Goal: Task Accomplishment & Management: Manage account settings

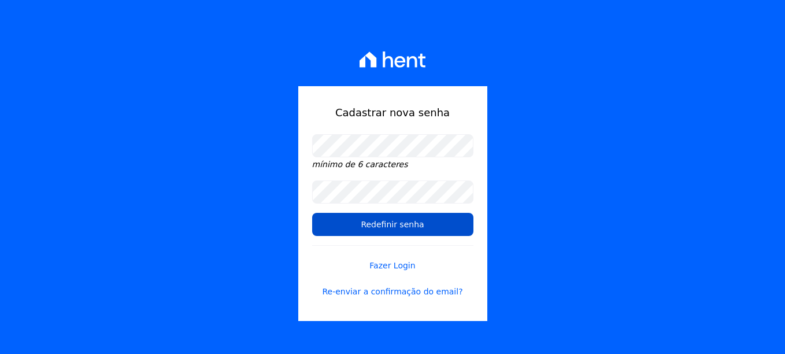
click at [404, 231] on input "Redefinir senha" at bounding box center [392, 224] width 161 height 23
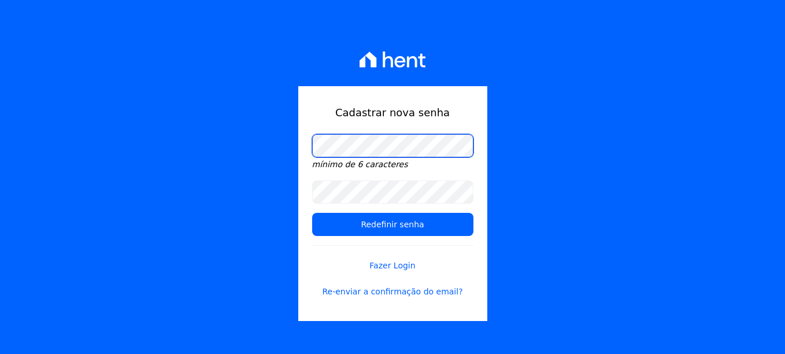
click at [110, 81] on div "Cadastrar nova senha mínimo de 6 caracteres Redefinir senha Fazer Login Re-envi…" at bounding box center [392, 177] width 785 height 354
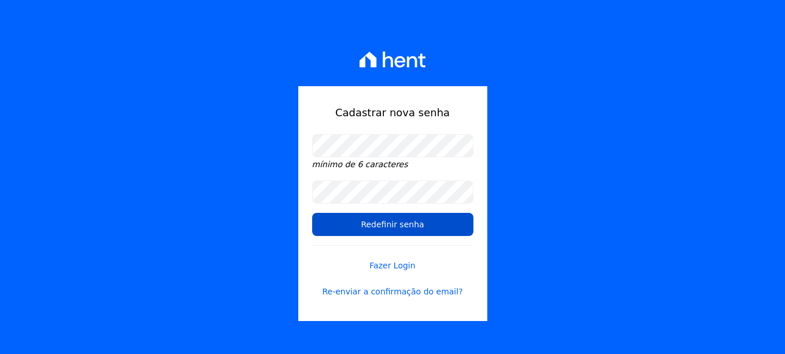
click at [399, 228] on input "Redefinir senha" at bounding box center [392, 224] width 161 height 23
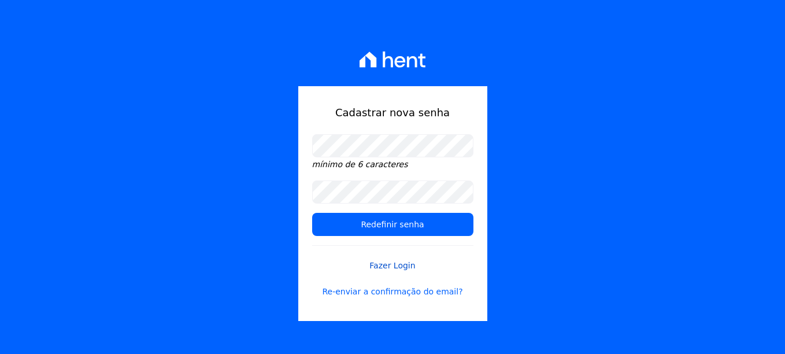
click at [380, 264] on link "Fazer Login" at bounding box center [392, 258] width 161 height 27
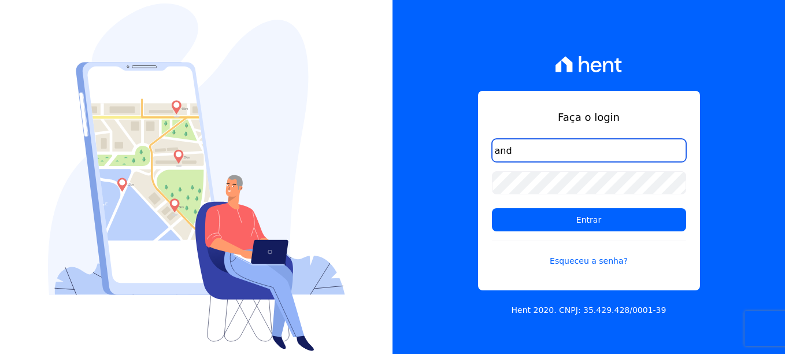
type input "andreia@formacco.com.br"
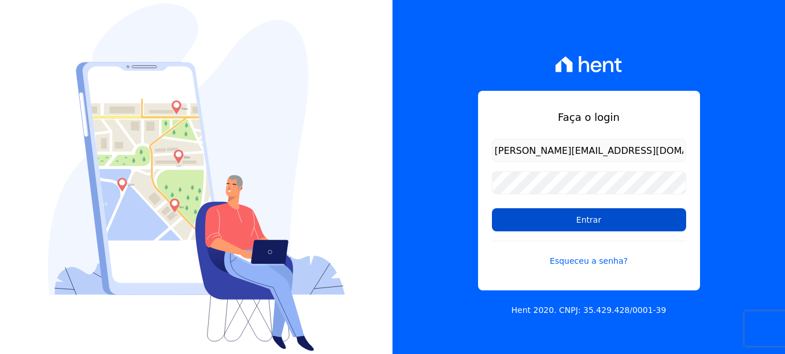
click at [590, 222] on input "Entrar" at bounding box center [589, 219] width 194 height 23
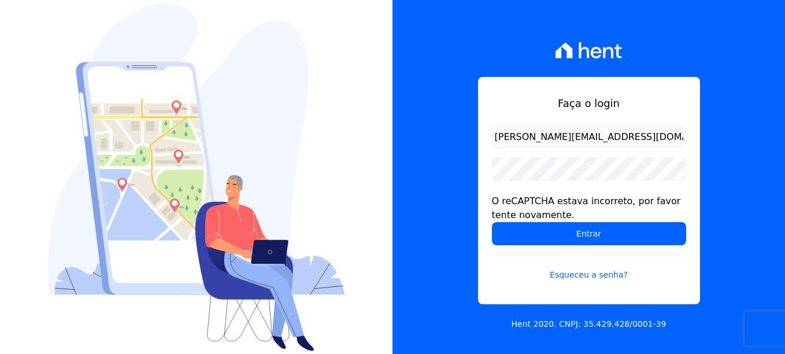
click at [559, 191] on form "andreia@formacco.com.br O reCAPTCHA estava incorreto, por favor tente novamente…" at bounding box center [589, 210] width 194 height 170
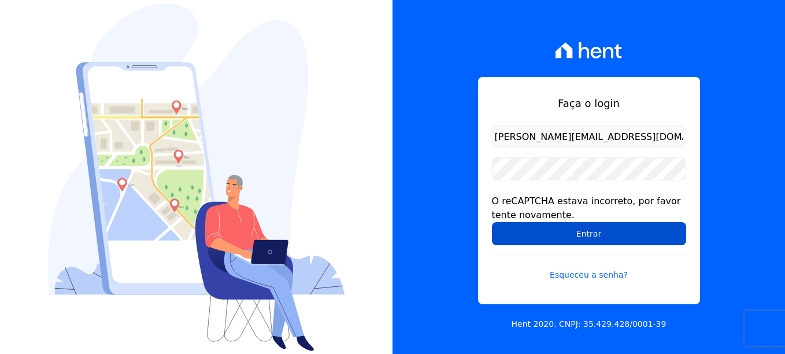
click at [579, 232] on input "Entrar" at bounding box center [589, 233] width 194 height 23
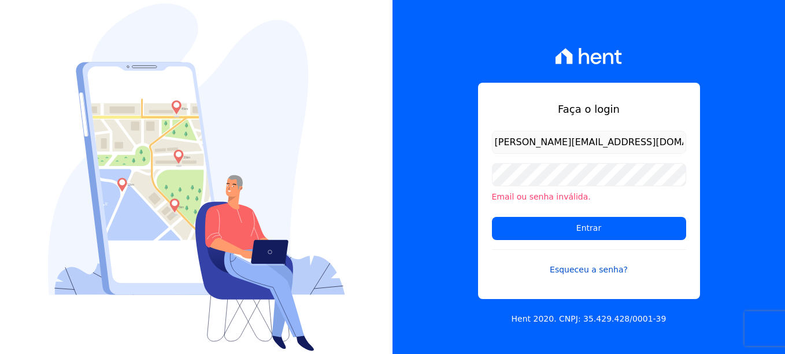
click at [586, 270] on link "Esqueceu a senha?" at bounding box center [589, 262] width 194 height 27
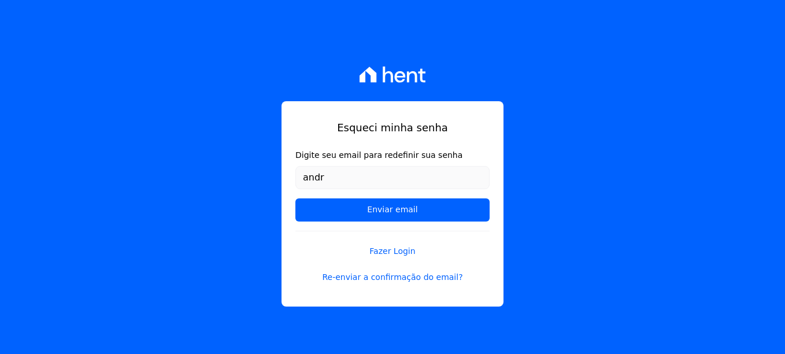
type input "[PERSON_NAME][EMAIL_ADDRESS][DOMAIN_NAME]"
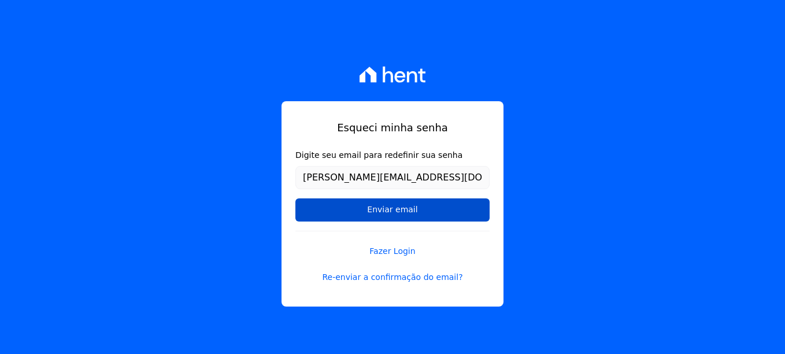
click at [425, 207] on input "Enviar email" at bounding box center [392, 209] width 194 height 23
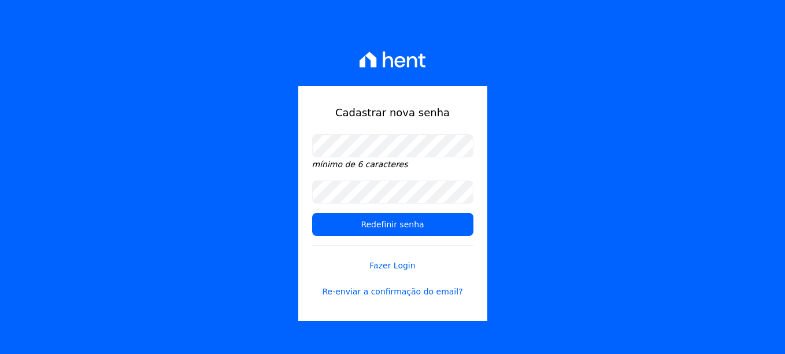
click at [577, 164] on div "Cadastrar nova senha mínimo de 6 caracteres Redefinir senha Fazer Login Re-envi…" at bounding box center [392, 177] width 785 height 354
click at [651, 185] on div "Cadastrar nova senha mínimo de 6 caracteres Redefinir senha Fazer Login Re-envi…" at bounding box center [392, 177] width 785 height 354
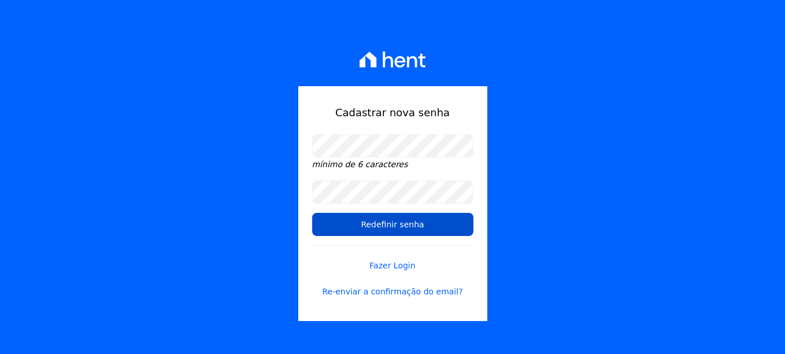
click at [391, 224] on input "Redefinir senha" at bounding box center [392, 224] width 161 height 23
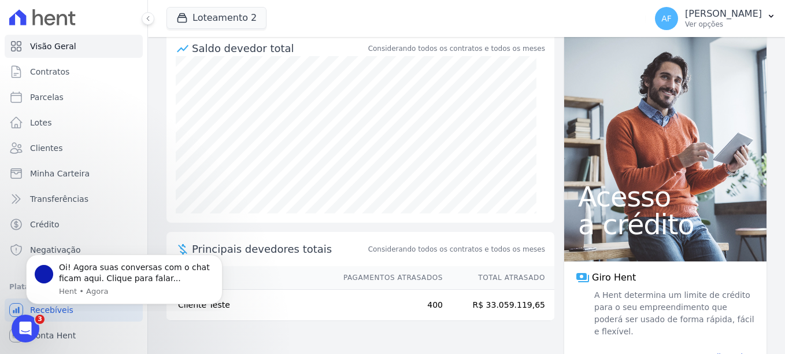
scroll to position [127, 0]
click at [47, 73] on span "Contratos" at bounding box center [49, 72] width 39 height 12
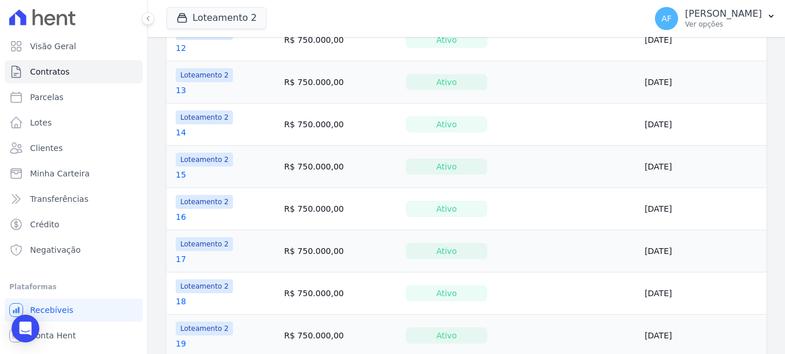
scroll to position [405, 0]
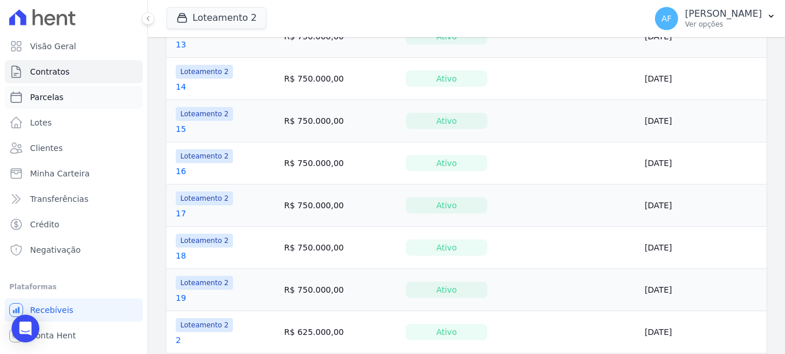
click at [46, 94] on span "Parcelas" at bounding box center [47, 97] width 34 height 12
select select
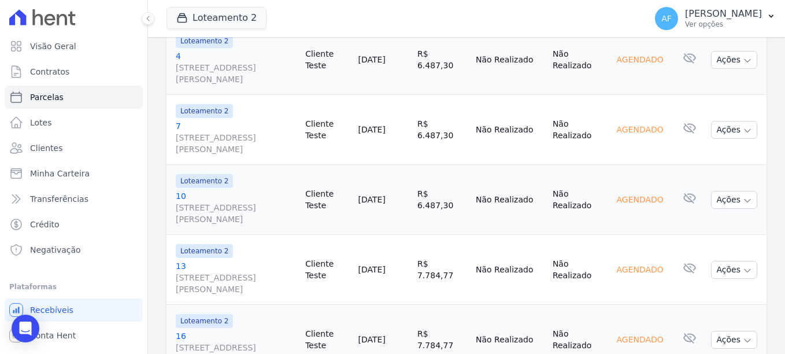
scroll to position [520, 0]
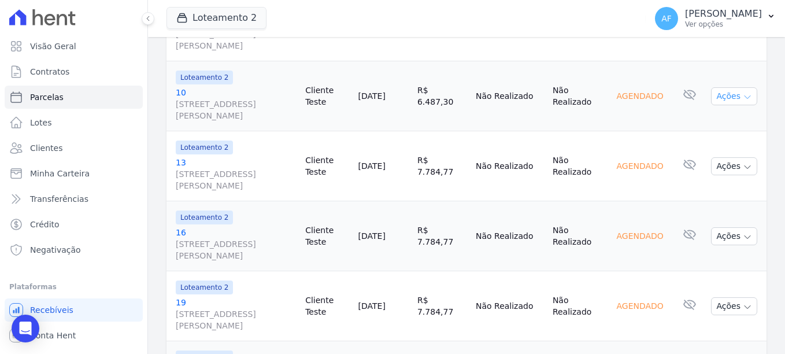
click at [737, 87] on button "Ações" at bounding box center [734, 96] width 46 height 18
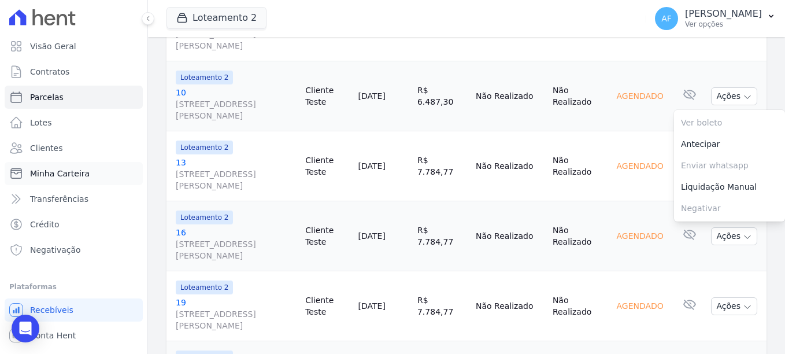
click at [39, 174] on span "Minha Carteira" at bounding box center [60, 174] width 60 height 12
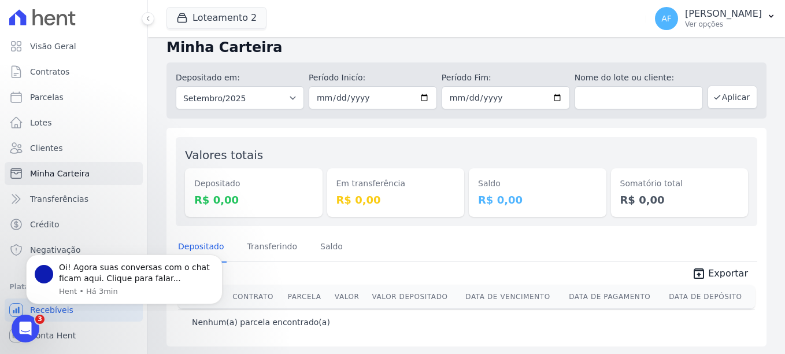
scroll to position [11, 0]
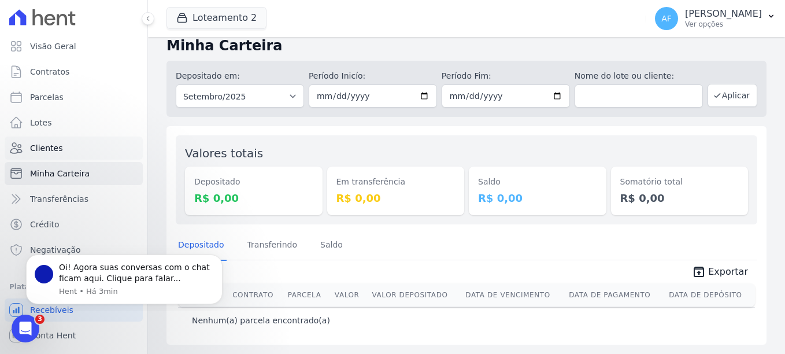
click at [47, 143] on span "Clientes" at bounding box center [46, 148] width 32 height 12
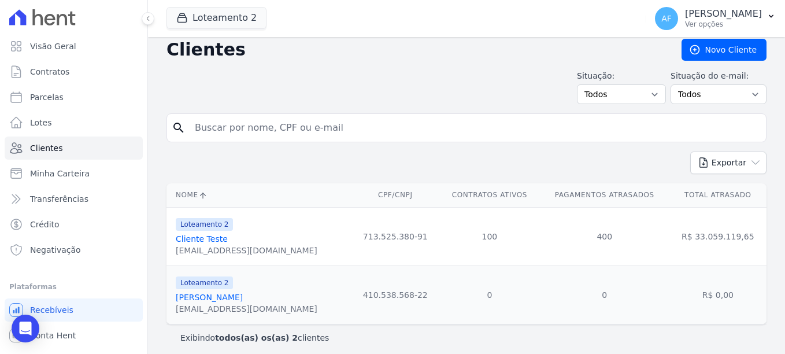
scroll to position [14, 0]
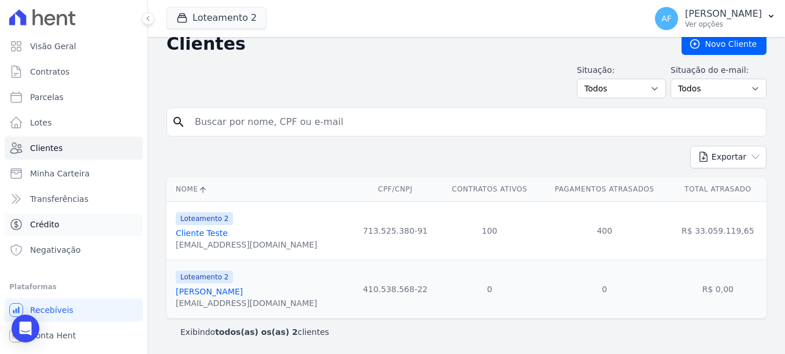
click at [38, 221] on span "Crédito" at bounding box center [44, 225] width 29 height 12
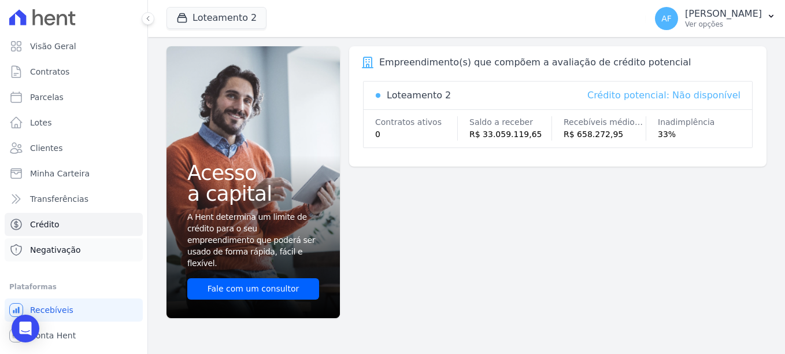
click at [64, 254] on span "Negativação" at bounding box center [55, 250] width 51 height 12
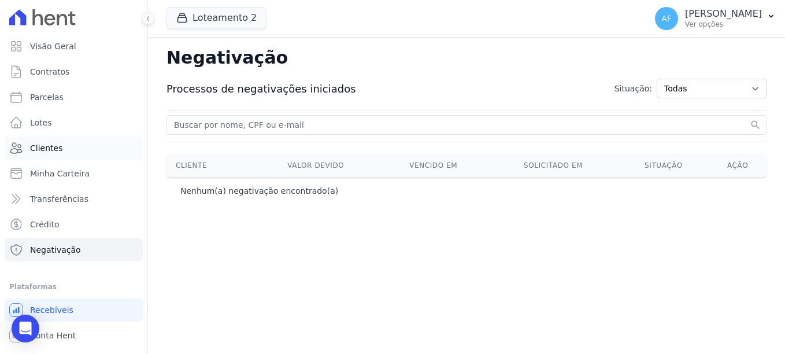
click at [44, 146] on span "Clientes" at bounding box center [46, 148] width 32 height 12
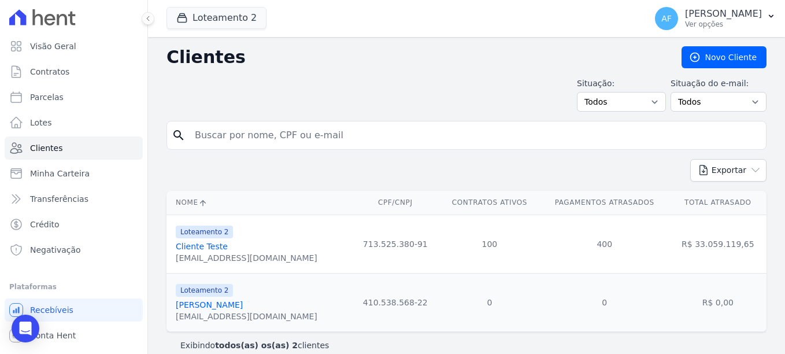
scroll to position [14, 0]
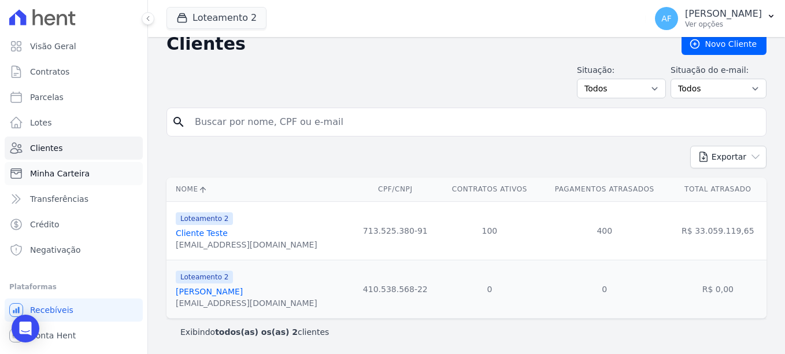
click at [38, 181] on link "Minha Carteira" at bounding box center [74, 173] width 138 height 23
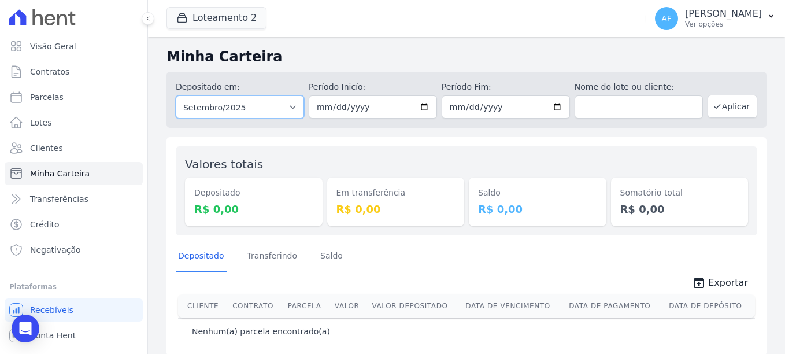
click at [282, 108] on select "Todos os meses Janeiro/2025 Fevereiro/2025 Março/2025 Abril/2025 Maio/2025 Junh…" at bounding box center [240, 106] width 128 height 23
select select "08/2025"
click at [176, 95] on select "Todos os meses Janeiro/2025 Fevereiro/2025 Março/2025 Abril/2025 Maio/2025 Junh…" at bounding box center [240, 106] width 128 height 23
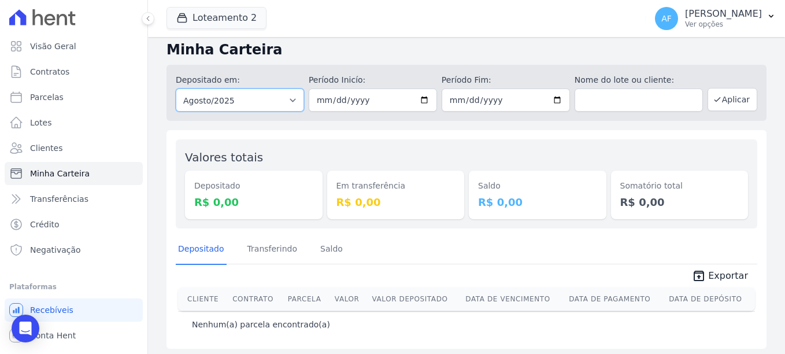
scroll to position [11, 0]
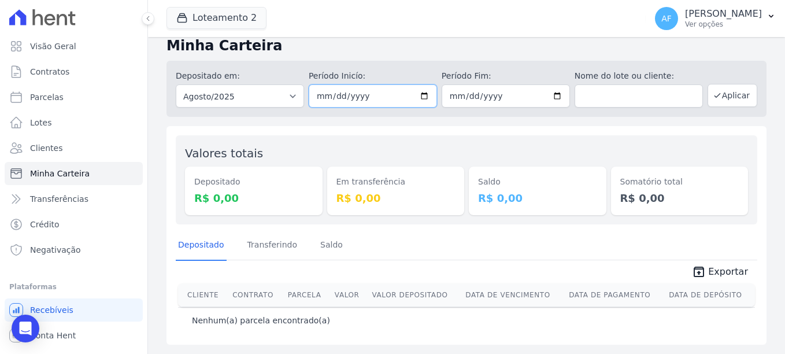
click at [375, 95] on input "date" at bounding box center [373, 95] width 128 height 23
click at [419, 95] on input "date" at bounding box center [373, 95] width 128 height 23
click at [442, 102] on input "date" at bounding box center [506, 95] width 128 height 23
click at [427, 104] on input "[DATE]" at bounding box center [373, 95] width 128 height 23
click at [417, 94] on input "[DATE]" at bounding box center [373, 95] width 128 height 23
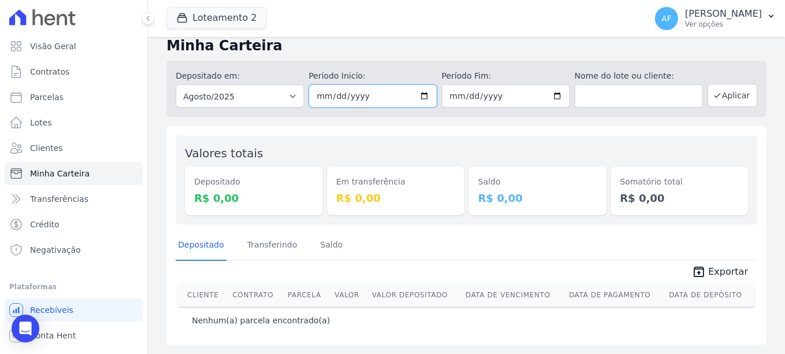
type input "[DATE]"
click at [531, 92] on input "date" at bounding box center [506, 95] width 128 height 23
click at [541, 98] on input "date" at bounding box center [506, 95] width 128 height 23
click at [549, 97] on input "date" at bounding box center [506, 95] width 128 height 23
type input "[DATE]"
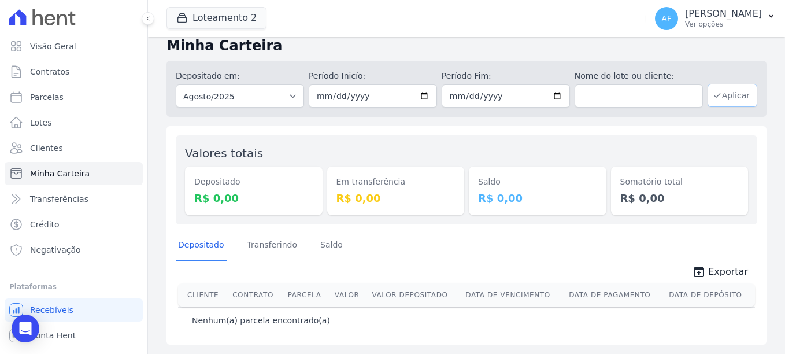
click at [726, 99] on button "Aplicar" at bounding box center [733, 95] width 50 height 23
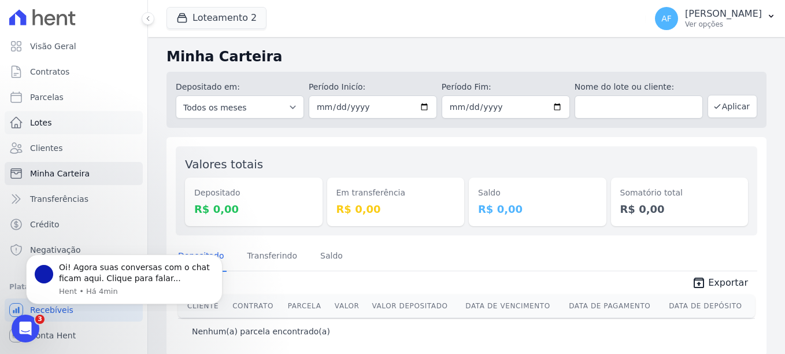
click at [39, 121] on span "Lotes" at bounding box center [41, 123] width 22 height 12
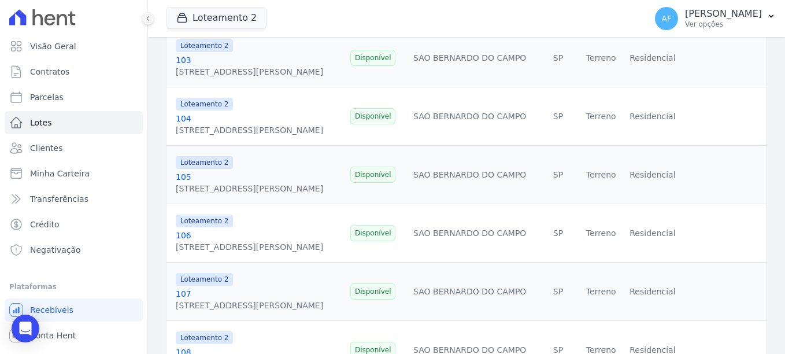
scroll to position [520, 0]
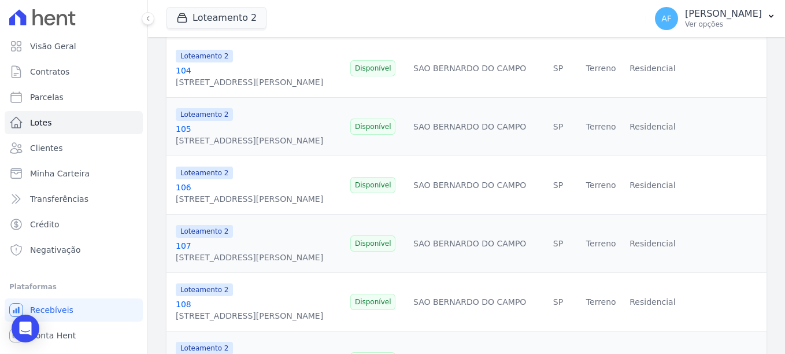
click at [396, 184] on span "Disponível" at bounding box center [373, 185] width 46 height 16
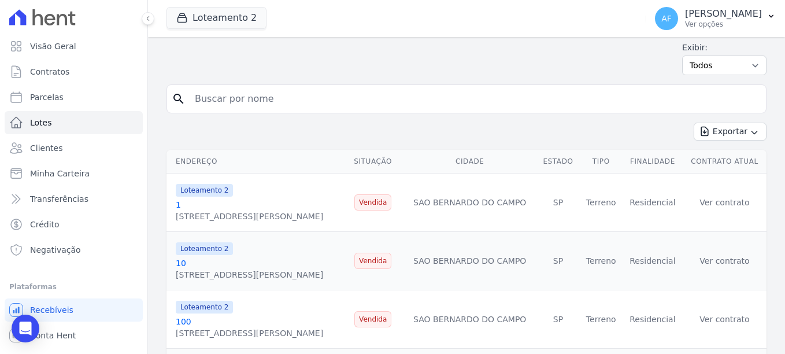
scroll to position [0, 0]
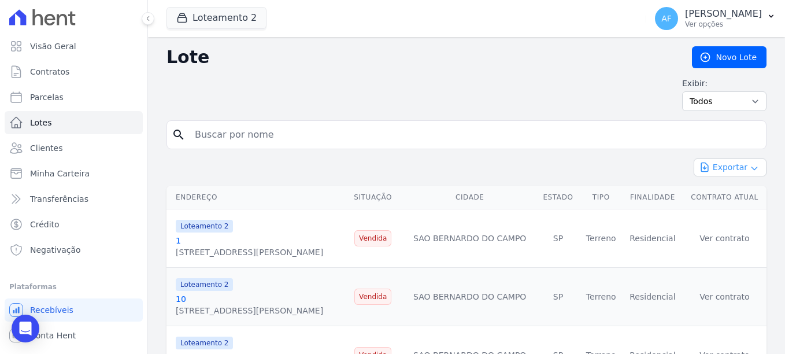
click at [750, 169] on icon "button" at bounding box center [754, 168] width 9 height 9
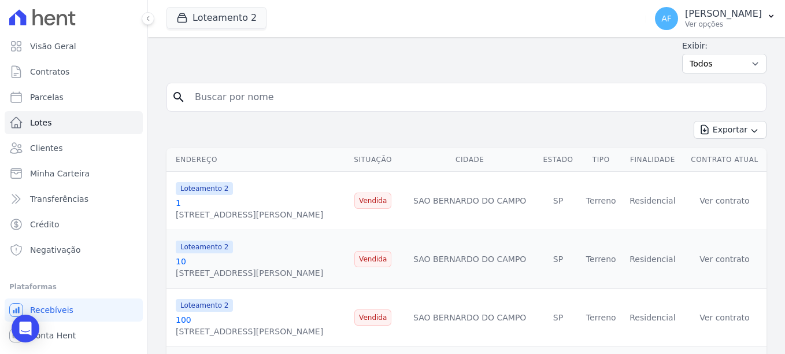
scroll to position [58, 0]
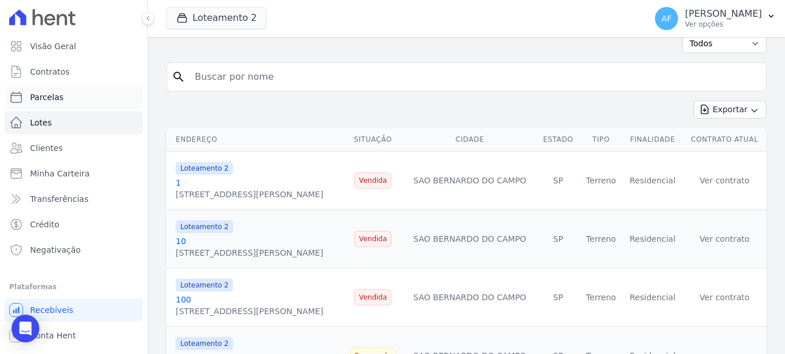
click at [43, 94] on span "Parcelas" at bounding box center [47, 97] width 34 height 12
select select
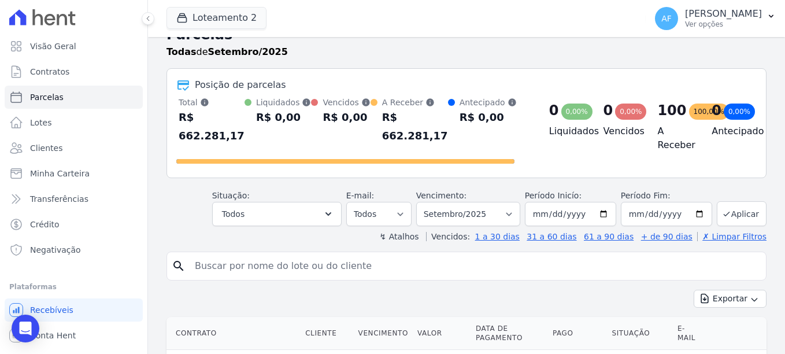
scroll to position [58, 0]
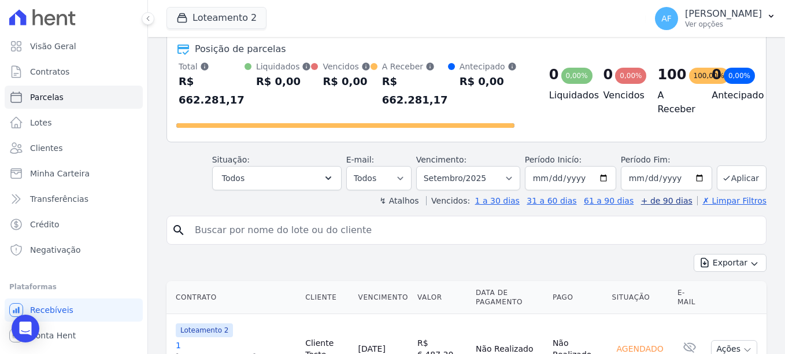
click at [665, 196] on link "+ de 90 dias" at bounding box center [666, 200] width 51 height 9
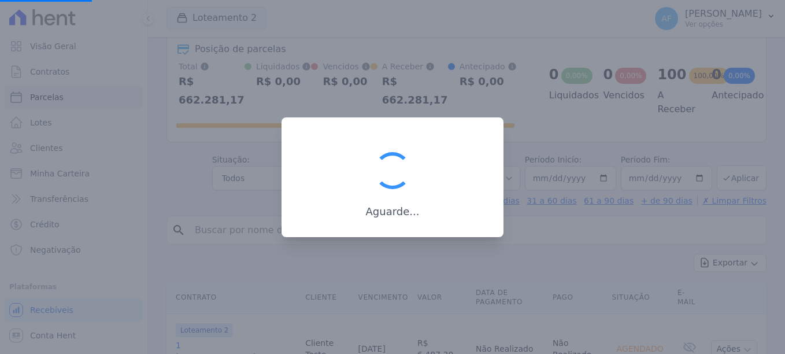
select select
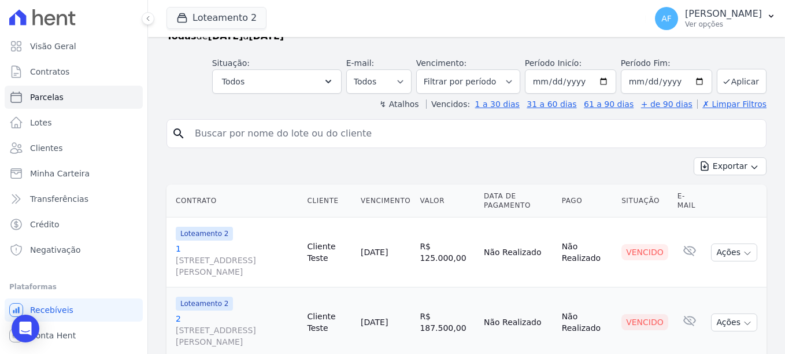
scroll to position [58, 0]
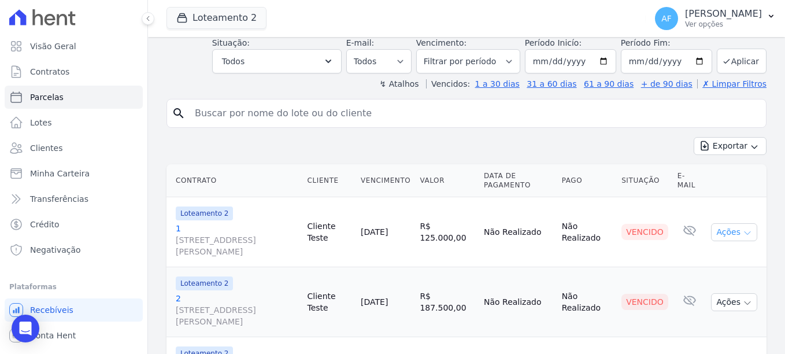
click at [723, 234] on button "Ações" at bounding box center [734, 232] width 46 height 18
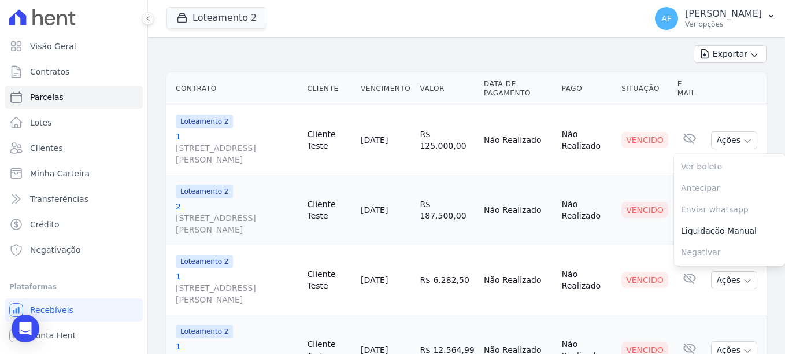
scroll to position [0, 0]
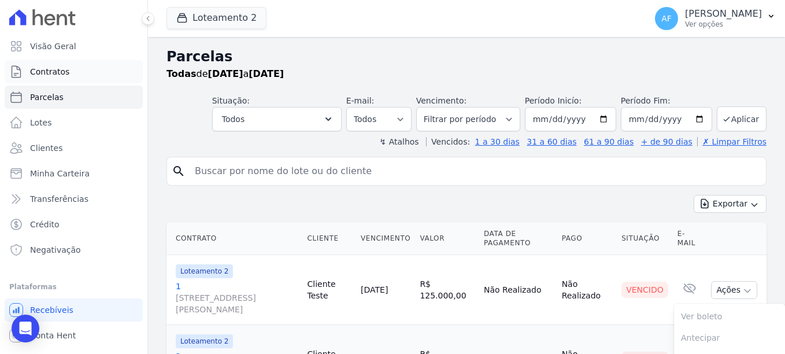
click at [57, 75] on span "Contratos" at bounding box center [49, 72] width 39 height 12
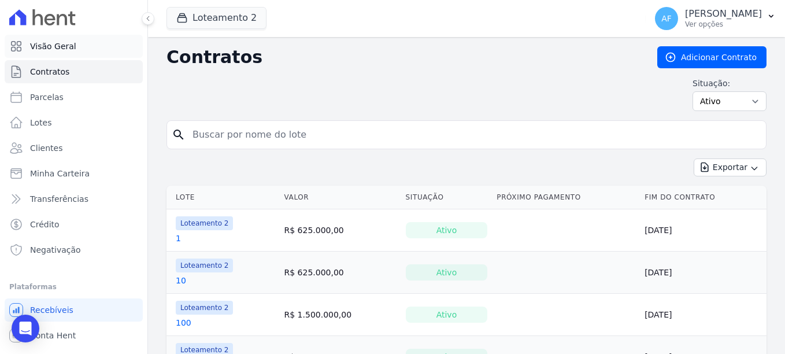
click at [48, 39] on link "Visão Geral" at bounding box center [74, 46] width 138 height 23
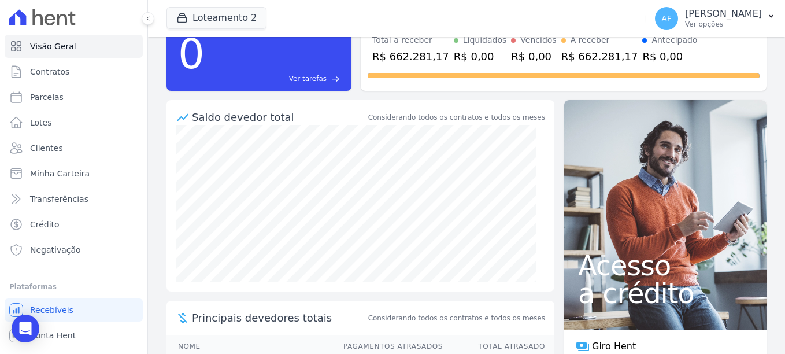
scroll to position [127, 0]
